Goal: Task Accomplishment & Management: Use online tool/utility

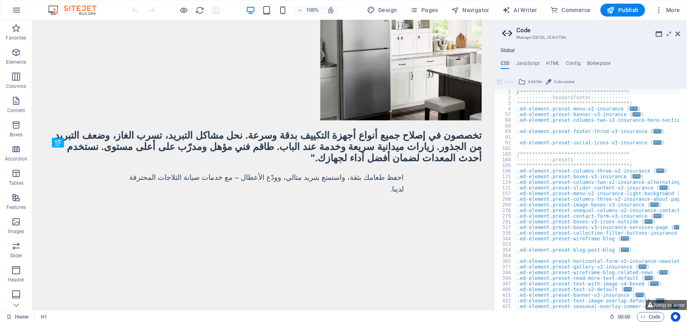
scroll to position [492, 0]
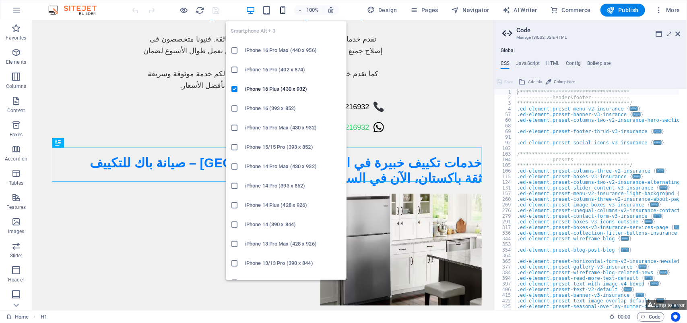
type textarea "**********"
click at [283, 6] on icon "button" at bounding box center [282, 10] width 9 height 9
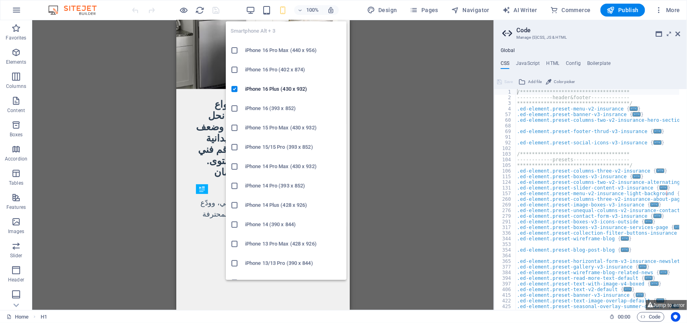
scroll to position [225, 0]
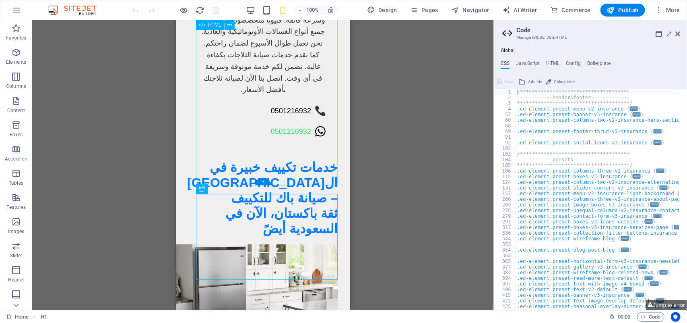
drag, startPoint x: 559, startPoint y: 103, endPoint x: 244, endPoint y: 99, distance: 314.9
click at [176, 43] on div "Drag here to replace the existing content. Press “Ctrl” if you want to create a…" at bounding box center [263, 164] width 462 height 289
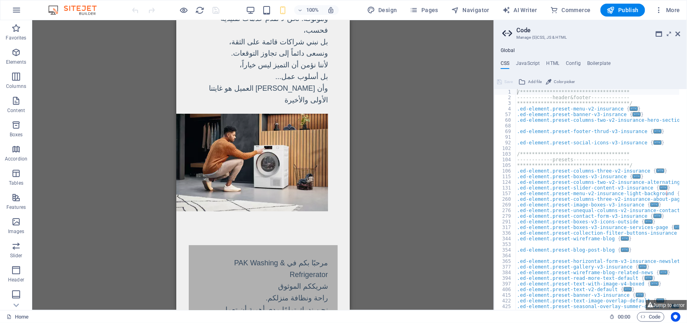
scroll to position [1336, 0]
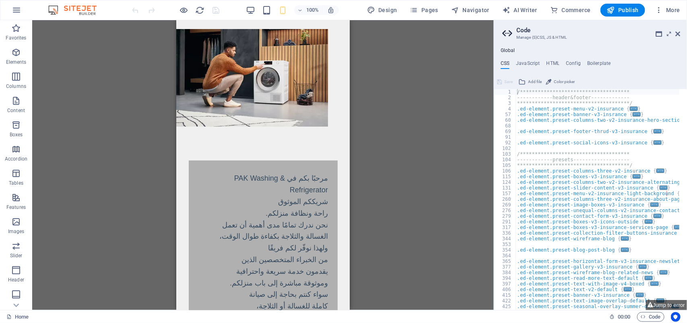
click at [414, 77] on div "Drag here to replace the existing content. Press “Ctrl” if you want to create a…" at bounding box center [263, 164] width 462 height 289
click at [673, 31] on h2 "Code" at bounding box center [599, 30] width 164 height 7
click at [677, 31] on icon at bounding box center [678, 34] width 5 height 6
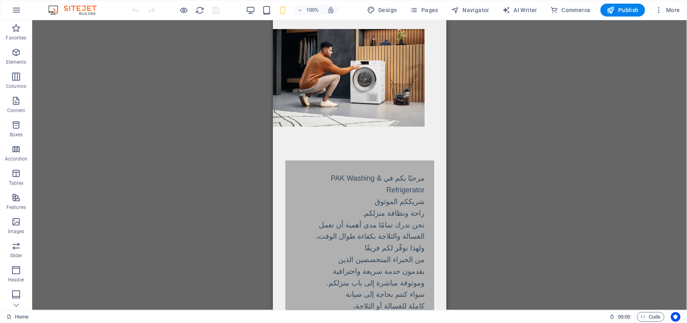
drag, startPoint x: 827, startPoint y: 94, endPoint x: 410, endPoint y: 57, distance: 419.2
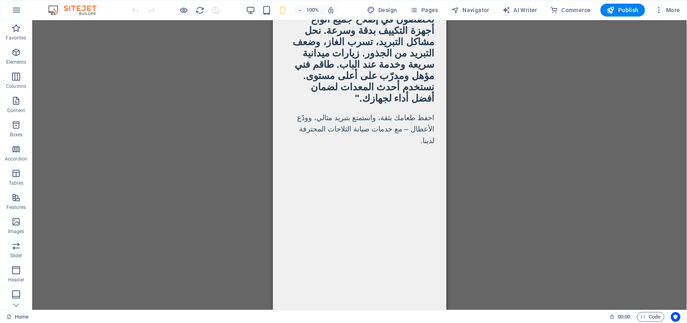
scroll to position [323, 0]
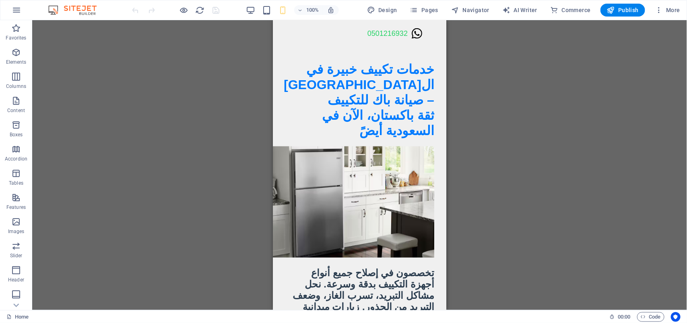
drag, startPoint x: 541, startPoint y: 82, endPoint x: 273, endPoint y: 62, distance: 268.5
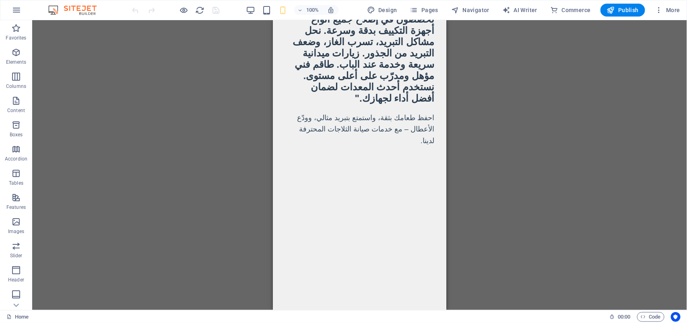
click at [421, 6] on span "Pages" at bounding box center [424, 10] width 28 height 8
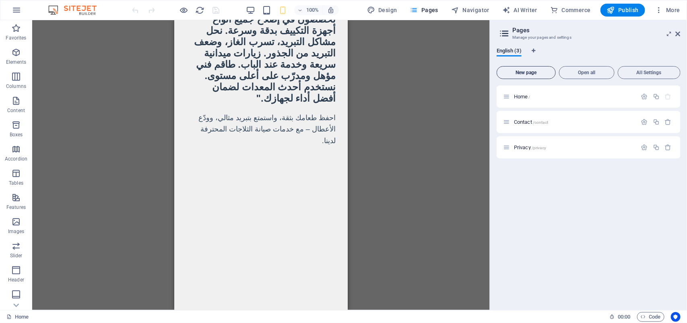
click at [519, 79] on button "New page" at bounding box center [526, 72] width 59 height 13
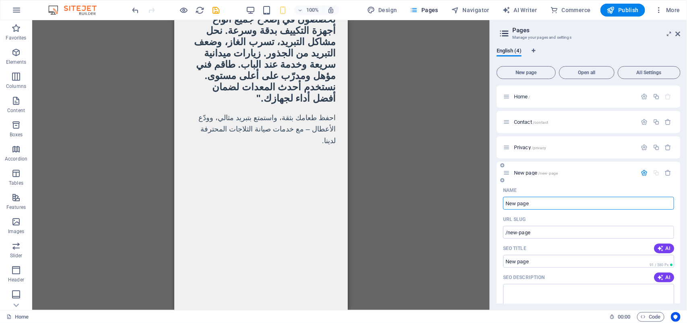
click at [556, 202] on input "New page" at bounding box center [588, 202] width 171 height 13
click at [581, 296] on textarea "SEO Description" at bounding box center [588, 296] width 171 height 26
click at [480, 253] on div "Drag here to replace the existing content. Press “Ctrl” if you want to create a…" at bounding box center [261, 164] width 458 height 289
click at [668, 170] on icon "button" at bounding box center [668, 172] width 7 height 7
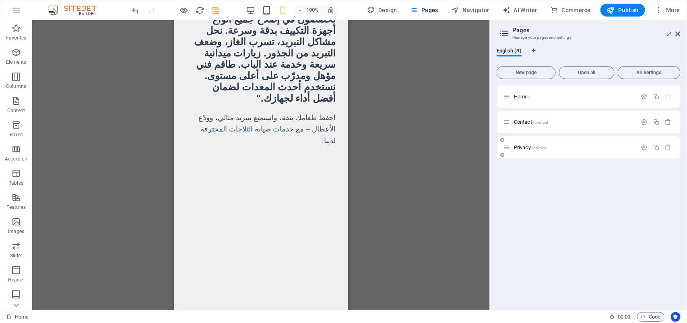
click at [606, 152] on div "Privacy /privacy" at bounding box center [589, 147] width 184 height 22
click at [648, 145] on icon "button" at bounding box center [644, 147] width 7 height 7
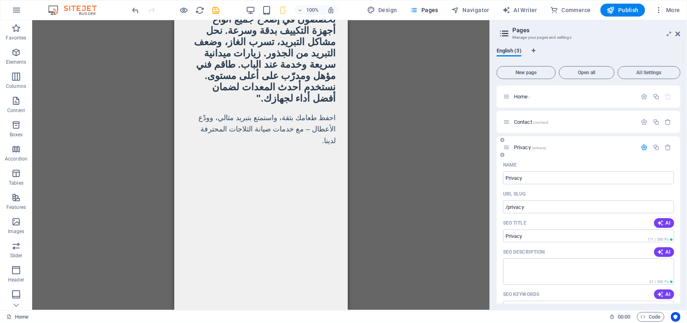
click at [645, 144] on icon "button" at bounding box center [644, 147] width 7 height 7
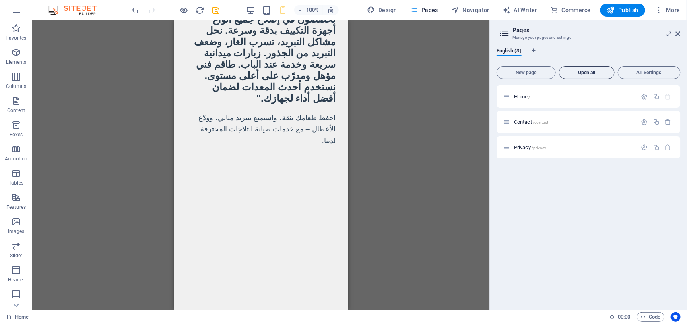
click at [591, 75] on button "Open all" at bounding box center [587, 72] width 56 height 13
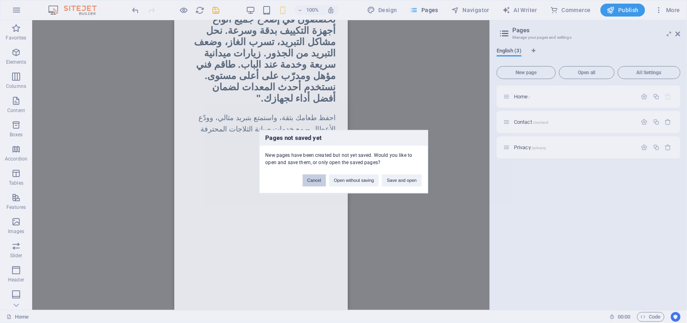
click at [314, 184] on button "Cancel" at bounding box center [314, 180] width 23 height 12
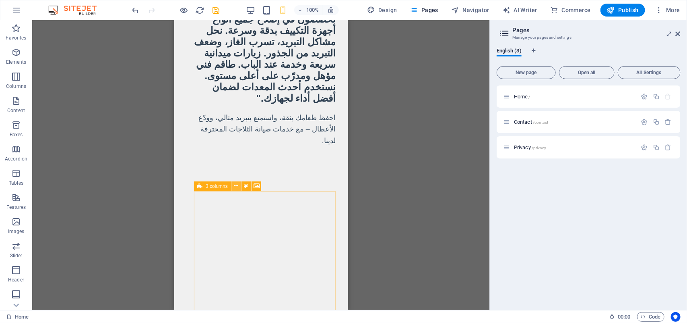
click at [234, 186] on icon at bounding box center [236, 186] width 4 height 8
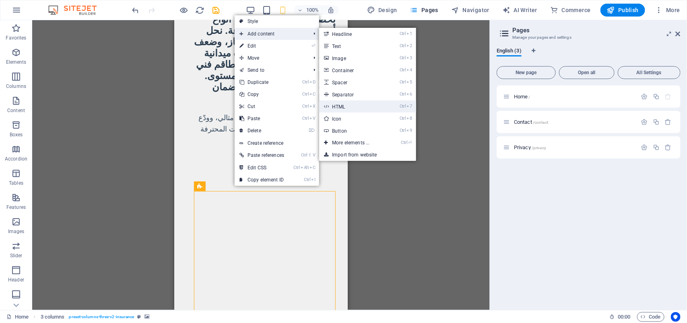
click at [364, 101] on link "Ctrl 7 HTML" at bounding box center [352, 106] width 66 height 12
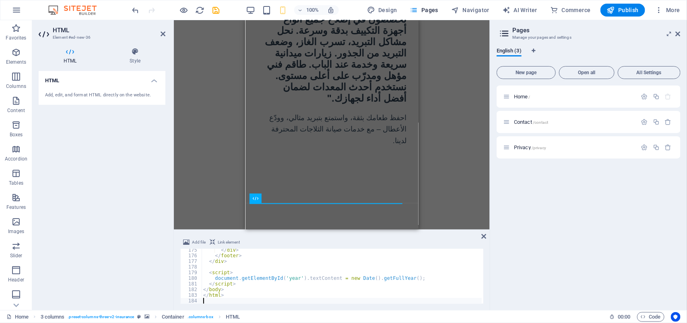
scroll to position [982, 0]
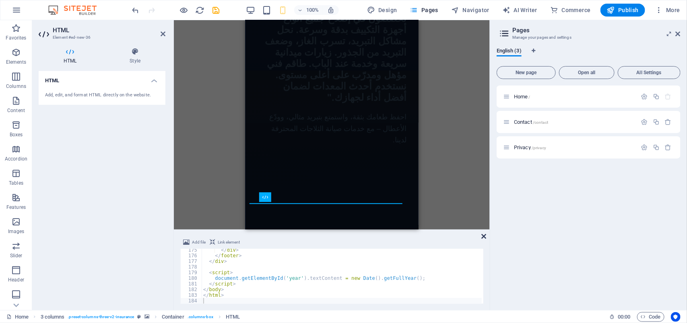
click at [485, 234] on icon at bounding box center [484, 236] width 5 height 6
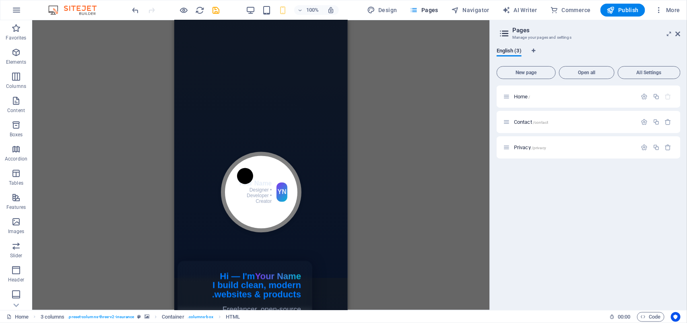
scroll to position [2078, 0]
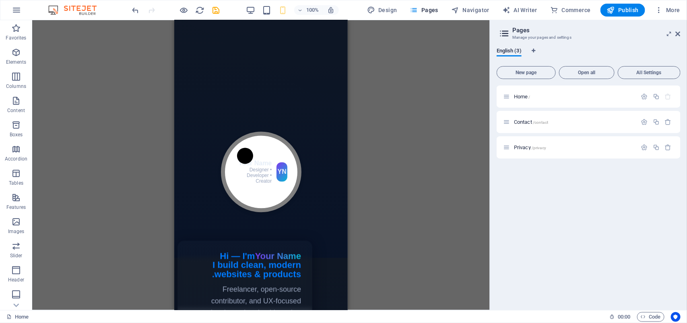
drag, startPoint x: 349, startPoint y: 39, endPoint x: 175, endPoint y: 30, distance: 175.0
click at [163, 42] on div "H1 HTML Menu Bar Logo Menu Bar Boxes Container Text Boxes Container H2 Image Te…" at bounding box center [261, 164] width 458 height 289
click at [174, 27] on div "H1 HTML Menu Bar Logo Menu Bar Boxes Container Text Boxes Container H2 Image Te…" at bounding box center [261, 164] width 458 height 289
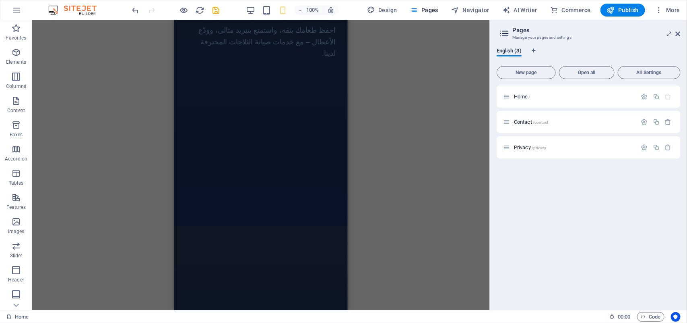
scroll to position [656, 0]
click at [248, 119] on icon at bounding box center [250, 117] width 4 height 8
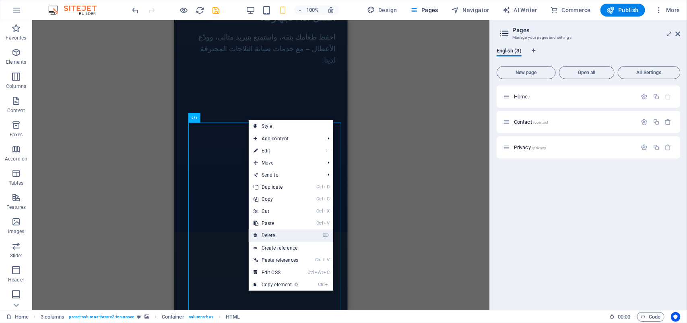
click at [273, 234] on link "⌦ Delete" at bounding box center [276, 235] width 54 height 12
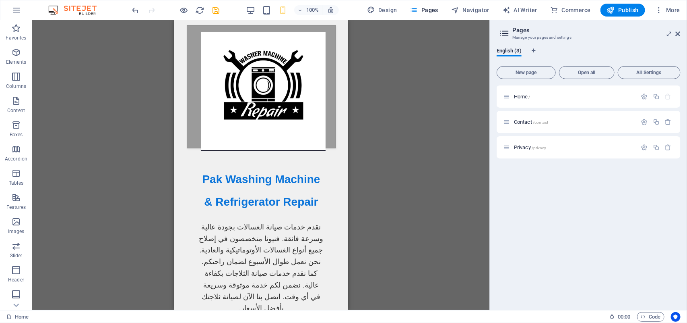
scroll to position [0, 0]
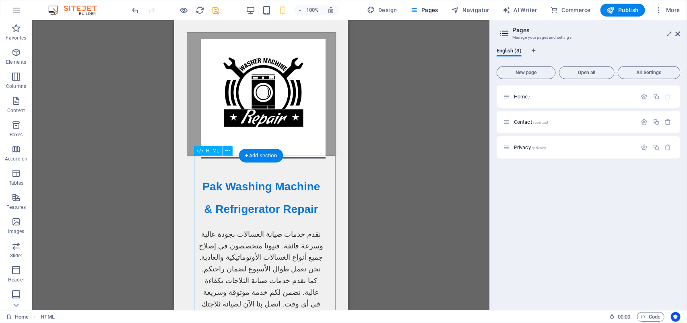
drag, startPoint x: 229, startPoint y: 181, endPoint x: 241, endPoint y: 192, distance: 16.3
click at [241, 192] on div "Pak Washing Machine & Refrigerator Repair نقدم خدمات صيانة الغسالات بجودة عالية…" at bounding box center [260, 265] width 149 height 221
drag, startPoint x: 230, startPoint y: 181, endPoint x: 246, endPoint y: 174, distance: 17.7
click at [257, 201] on div "Pak Washing Machine & Refrigerator Repair نقدم خدمات صيانة الغسالات بجودة عالية…" at bounding box center [260, 265] width 149 height 221
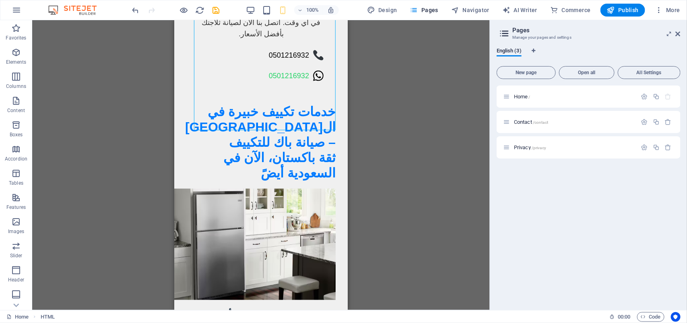
scroll to position [282, 0]
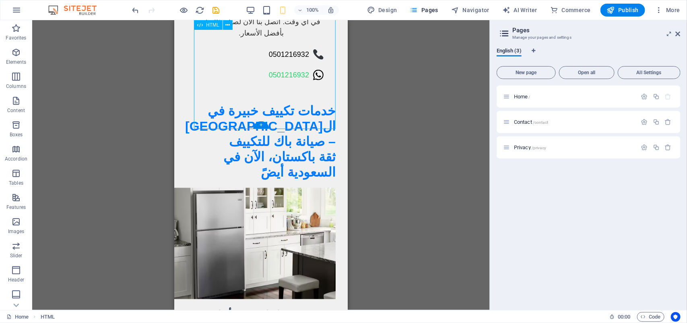
drag, startPoint x: 308, startPoint y: 107, endPoint x: 277, endPoint y: 102, distance: 31.0
click at [513, 72] on span "New page" at bounding box center [526, 72] width 52 height 5
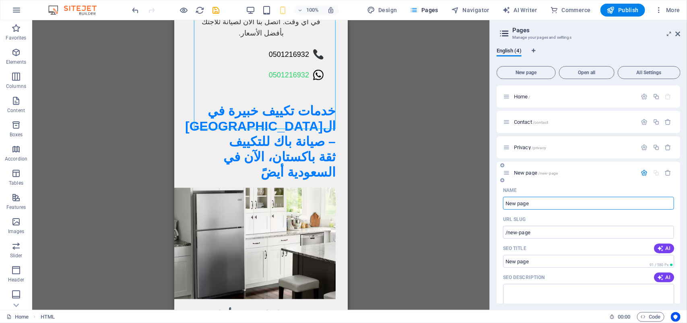
click at [554, 201] on input "New page" at bounding box center [588, 202] width 171 height 13
type input "N"
type input "/new-pag"
type input "/"
type input "n"
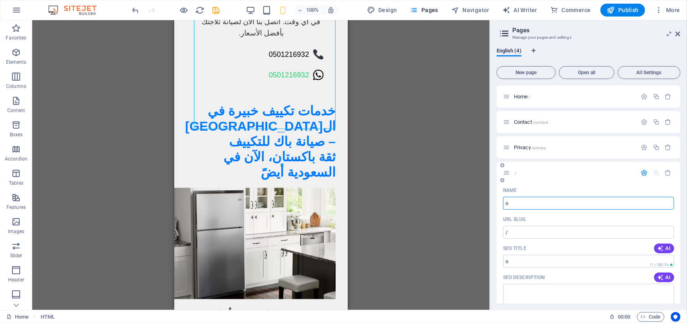
type input "/n"
type input "n"
type input "/"
type input "h"
type input "/h"
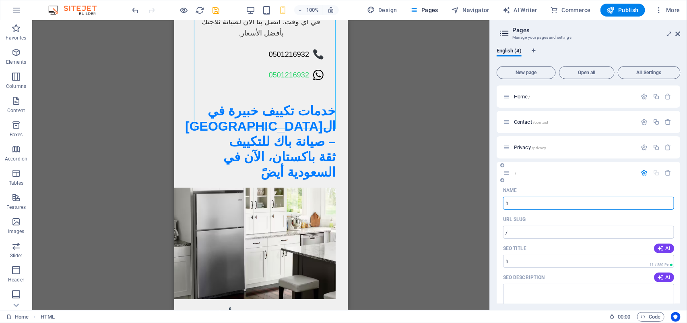
type input "h"
type input "home2"
type input "/home"
type input "home"
type input "home2"
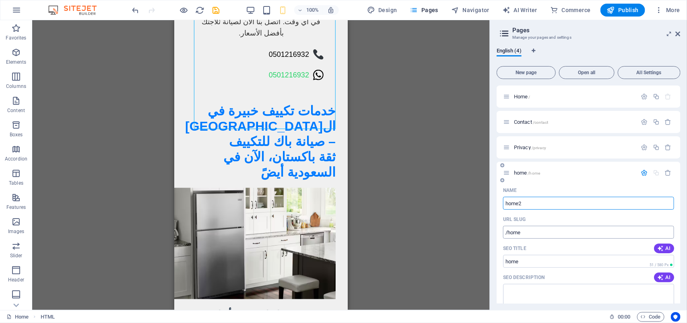
type input "/home2"
type input "home2"
click at [540, 238] on input "/home2" at bounding box center [588, 231] width 171 height 13
type input "/"
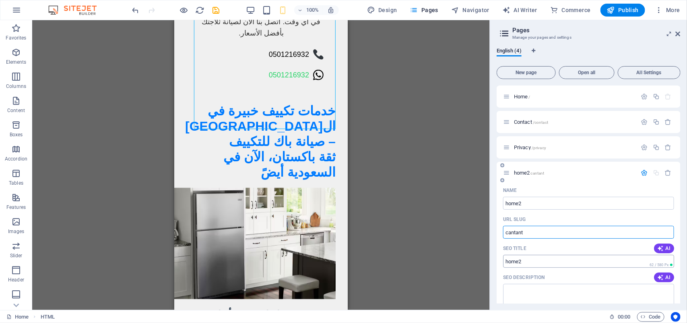
type input "cantant"
click at [536, 257] on input "home2" at bounding box center [588, 260] width 171 height 13
click at [536, 230] on input "cantant" at bounding box center [588, 231] width 171 height 13
click at [683, 290] on div "English (4) New page Open all All Settings Home / Contact /contact Privacy /pri…" at bounding box center [588, 175] width 197 height 269
click at [682, 262] on div "English (4) New page Open all All Settings Home / Contact /contact Privacy /pri…" at bounding box center [588, 175] width 197 height 269
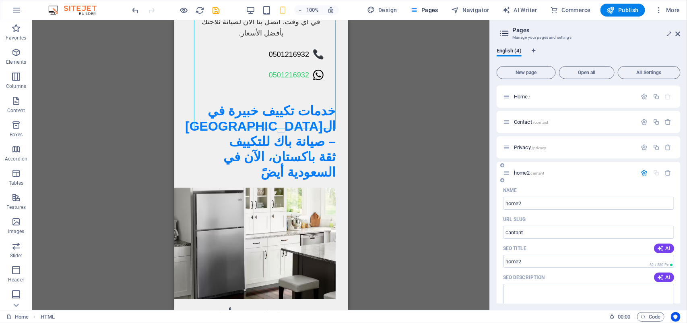
click at [682, 203] on div "English (4) New page Open all All Settings Home / Contact /contact Privacy /pri…" at bounding box center [588, 175] width 197 height 269
drag, startPoint x: 679, startPoint y: 201, endPoint x: 680, endPoint y: 216, distance: 15.4
click at [680, 216] on div "Home / Contact /contact Privacy /privacy home2 cantant Name home2 ​ URL SLUG ca…" at bounding box center [589, 194] width 184 height 218
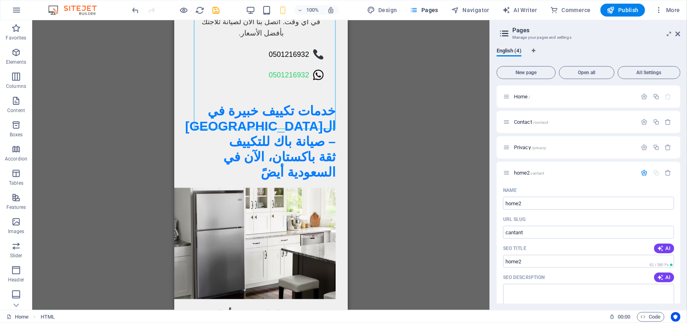
scroll to position [176, 0]
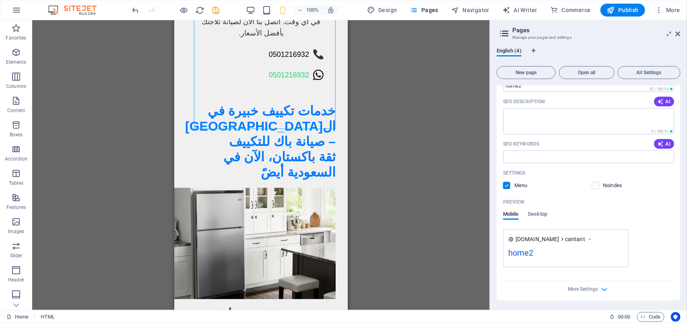
click at [645, 184] on div "Noindex" at bounding box center [633, 185] width 83 height 7
click at [645, 114] on textarea "SEO Description" at bounding box center [588, 121] width 171 height 26
type textarea "mtags"
drag, startPoint x: 600, startPoint y: 163, endPoint x: 597, endPoint y: 159, distance: 5.2
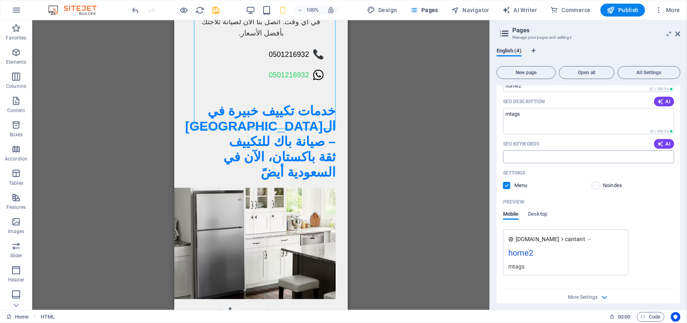
click at [597, 159] on div "Name home2 ​ URL SLUG cantant ​ SEO Title AI home2 ​ 62 / 580 Px SEO Descriptio…" at bounding box center [589, 158] width 184 height 300
click at [597, 159] on input "SEO Keywords" at bounding box center [588, 156] width 171 height 13
drag, startPoint x: 670, startPoint y: 98, endPoint x: 687, endPoint y: 38, distance: 61.8
click at [687, 38] on aside "Pages Manage your pages and settings English (4) New page Open all All Settings…" at bounding box center [588, 164] width 197 height 289
click at [682, 30] on aside "Pages Manage your pages and settings English (4) New page Open all All Settings…" at bounding box center [588, 164] width 197 height 289
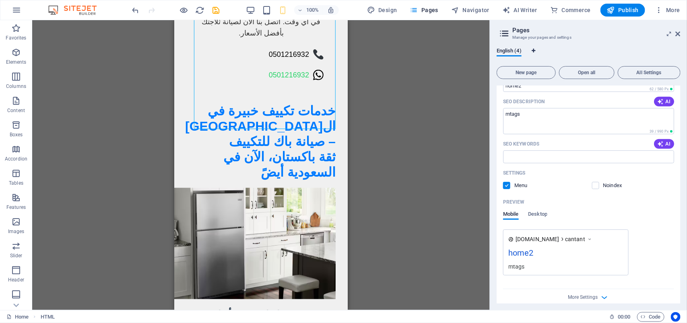
click at [534, 48] on button "Language Tabs" at bounding box center [533, 52] width 5 height 9
select select "41"
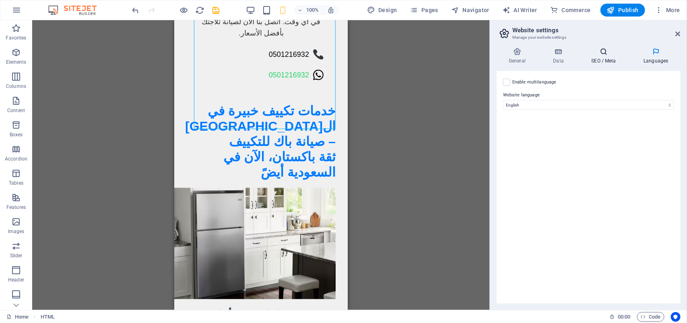
click at [602, 53] on icon at bounding box center [603, 52] width 49 height 8
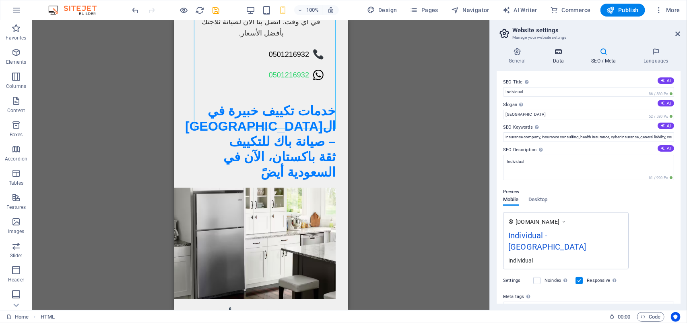
click at [558, 48] on icon at bounding box center [558, 52] width 35 height 8
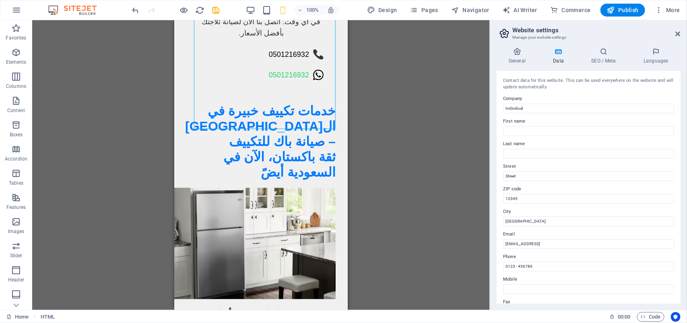
drag, startPoint x: 501, startPoint y: 41, endPoint x: 522, endPoint y: 45, distance: 21.3
click at [522, 45] on div "General Data SEO / Meta Languages Website name Individual Logo Drag files here,…" at bounding box center [588, 175] width 197 height 269
click at [520, 48] on icon at bounding box center [517, 52] width 41 height 8
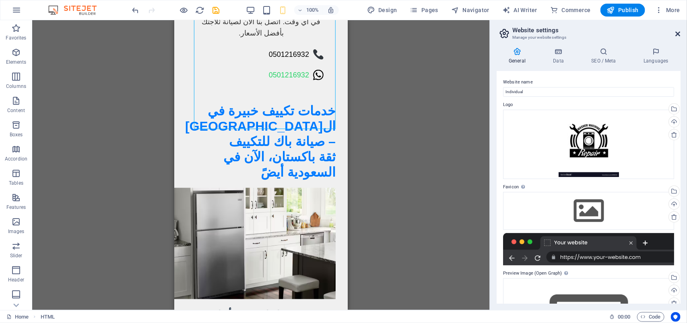
click at [676, 35] on icon at bounding box center [678, 34] width 5 height 6
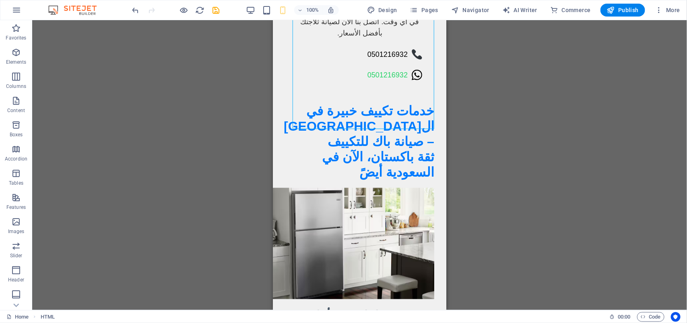
click at [425, 3] on div "100% Design Pages Navigator AI Writer Commerce Publish More" at bounding box center [343, 9] width 686 height 19
click at [428, 5] on button "Pages" at bounding box center [424, 10] width 35 height 13
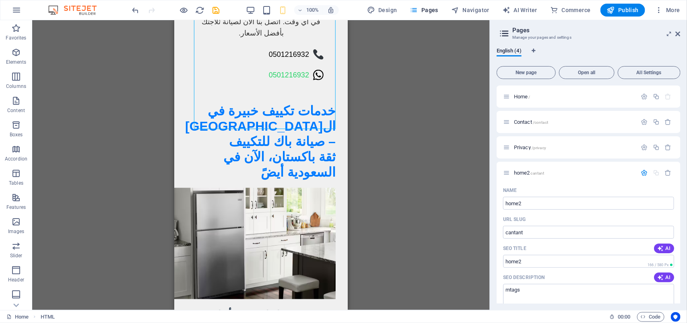
click at [477, 134] on div "H1 HTML Menu Bar Logo Menu Bar Boxes Container Text Boxes Container H2 Image Te…" at bounding box center [261, 164] width 458 height 289
click at [482, 186] on div "H1 HTML Menu Bar Logo Menu Bar Boxes Container Text Boxes Container H2 Image Te…" at bounding box center [261, 164] width 458 height 289
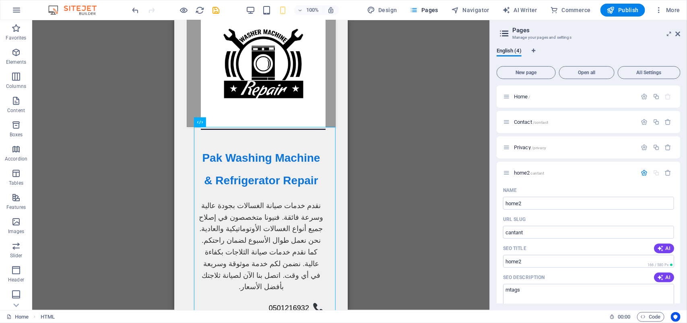
scroll to position [0, 0]
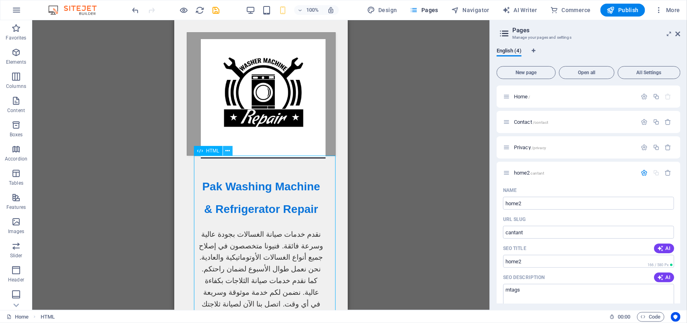
click at [225, 153] on icon at bounding box center [227, 151] width 4 height 8
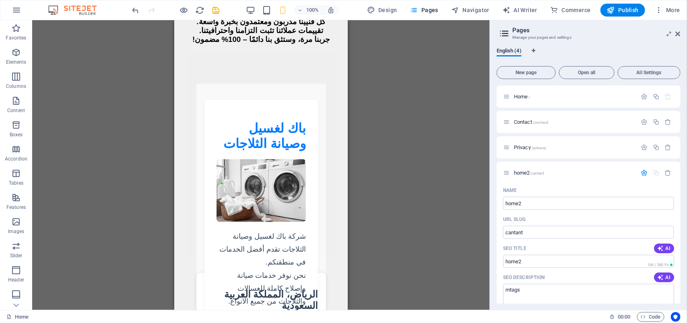
scroll to position [1935, 0]
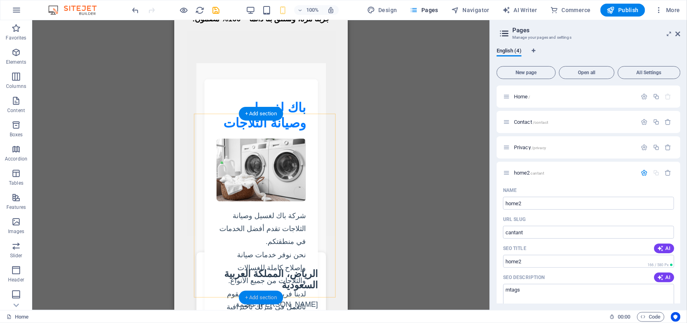
click at [242, 295] on div "+ Add section" at bounding box center [261, 297] width 45 height 14
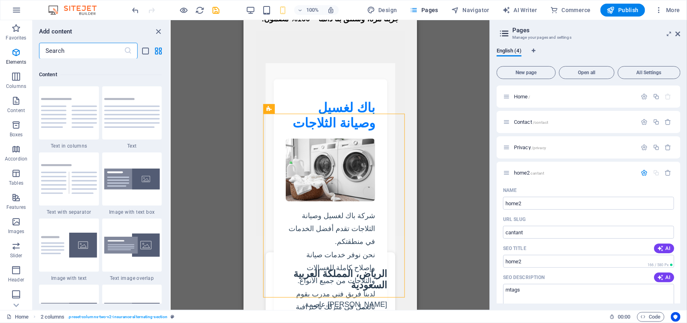
scroll to position [1474, 0]
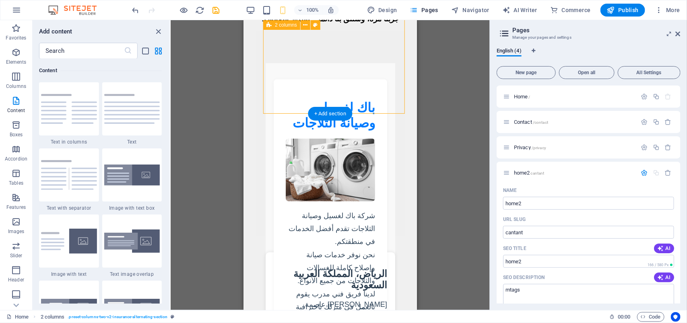
drag, startPoint x: 300, startPoint y: 104, endPoint x: 303, endPoint y: 114, distance: 9.7
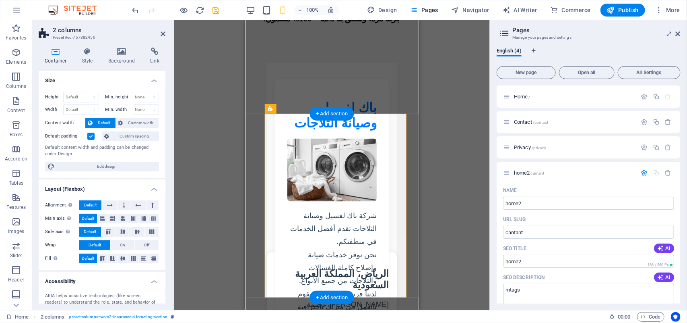
click at [161, 32] on icon at bounding box center [163, 34] width 5 height 6
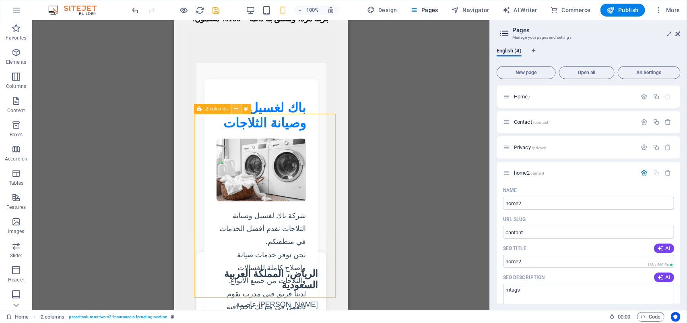
click at [233, 110] on button at bounding box center [237, 109] width 10 height 10
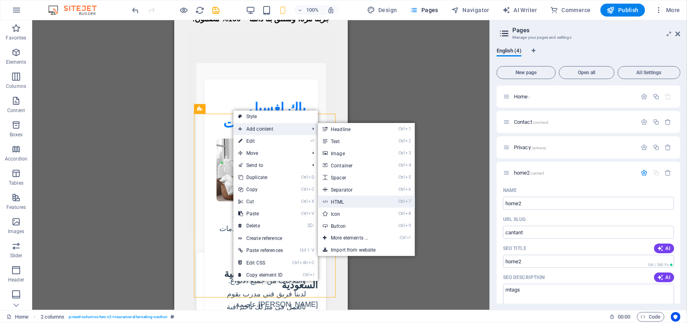
click at [348, 196] on link "Ctrl 7 HTML" at bounding box center [351, 201] width 66 height 12
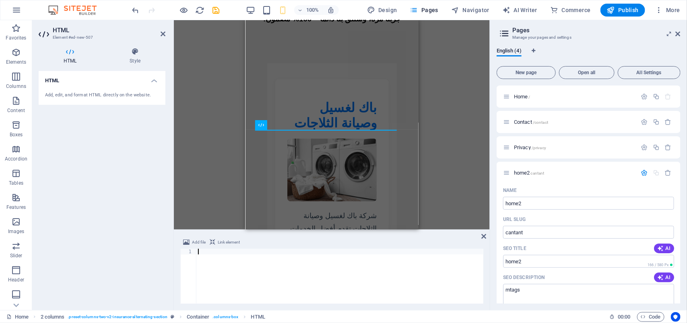
click at [304, 268] on div at bounding box center [339, 281] width 287 height 66
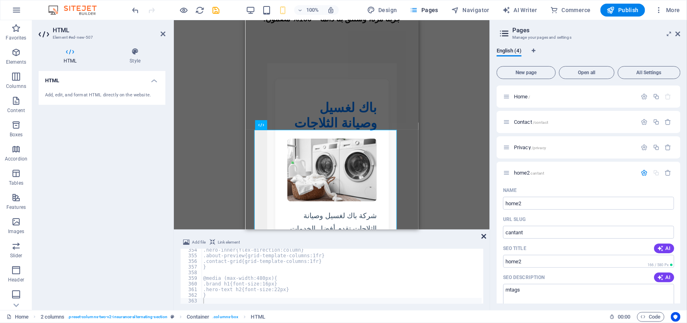
click at [484, 234] on icon at bounding box center [484, 236] width 5 height 6
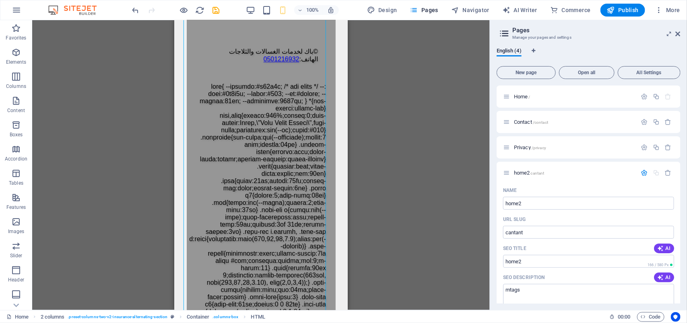
scroll to position [5273, 0]
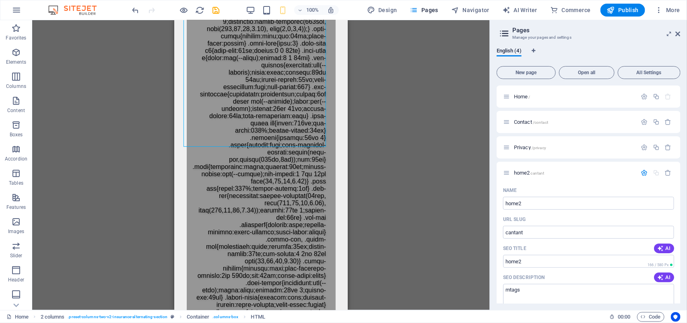
click at [171, 224] on div "H1 HTML Menu Bar Logo Menu Bar Boxes Container Text Boxes Container H2 Image Te…" at bounding box center [261, 164] width 458 height 289
click at [133, 223] on div "H1 HTML Menu Bar Logo Menu Bar Boxes Container Text Boxes Container H2 Image Te…" at bounding box center [261, 164] width 458 height 289
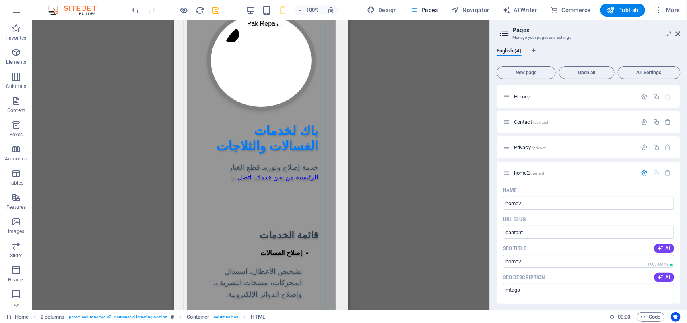
scroll to position [4260, 0]
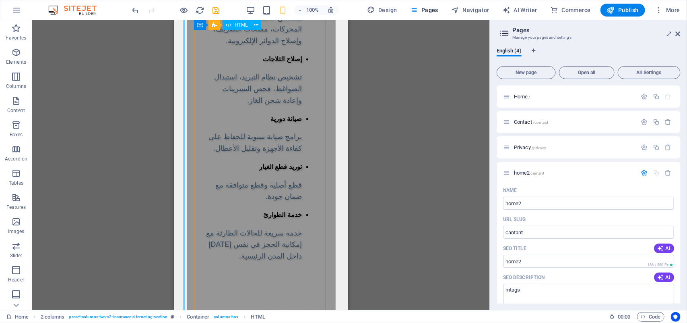
click at [252, 29] on button at bounding box center [257, 25] width 10 height 10
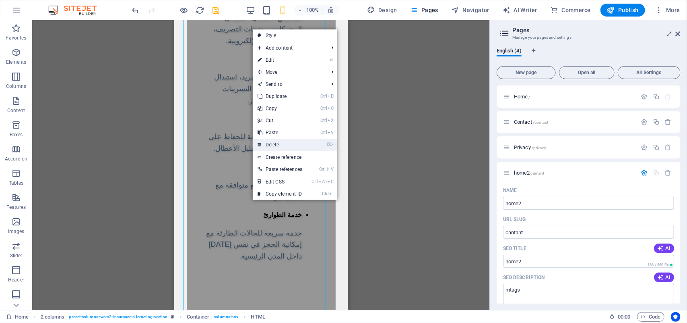
click at [282, 149] on link "⌦ Delete" at bounding box center [280, 145] width 54 height 12
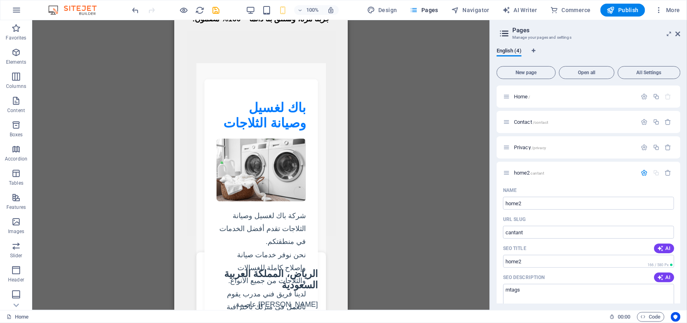
click at [70, 170] on div "H1 HTML Menu Bar Logo Menu Bar Boxes Container Text Boxes Container H2 Image Te…" at bounding box center [261, 164] width 458 height 289
